Goal: Navigation & Orientation: Find specific page/section

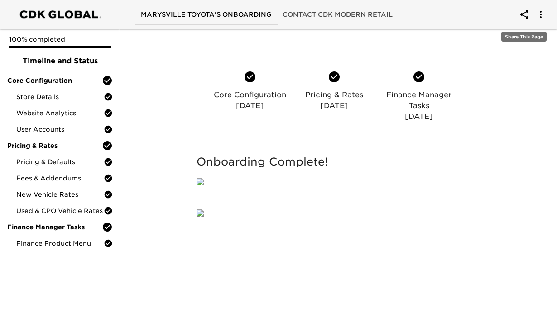
click at [527, 13] on icon "account of current user" at bounding box center [524, 14] width 11 height 11
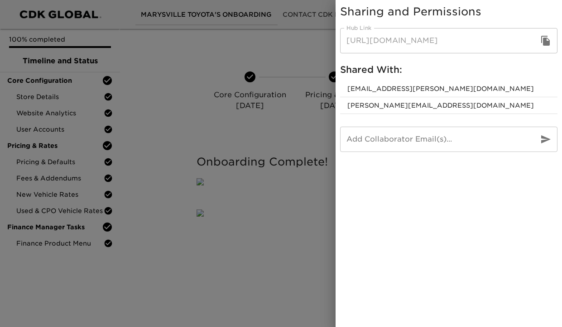
click at [545, 43] on icon "button" at bounding box center [545, 41] width 9 height 10
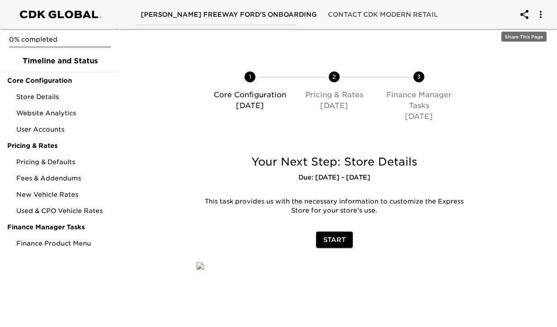
click at [523, 14] on icon "account of current user" at bounding box center [524, 14] width 11 height 11
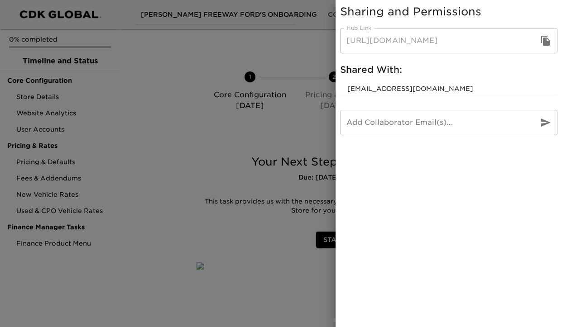
click at [548, 40] on icon "button" at bounding box center [545, 40] width 11 height 11
